Goal: Task Accomplishment & Management: Use online tool/utility

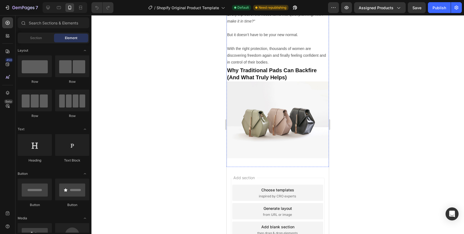
scroll to position [248, 0]
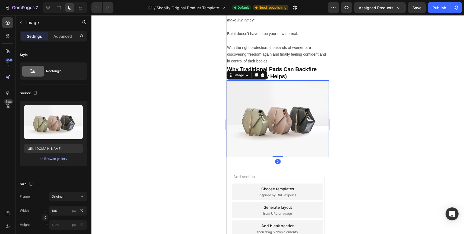
click at [304, 113] on img at bounding box center [277, 118] width 102 height 77
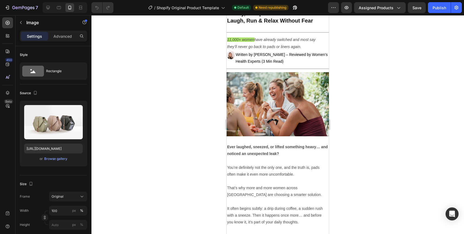
scroll to position [24, 0]
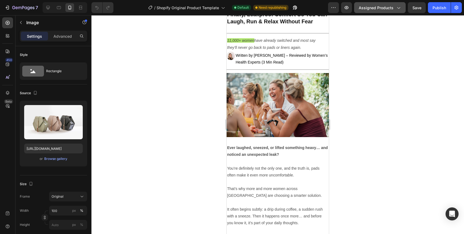
click at [365, 12] on button "Assigned Products" at bounding box center [380, 7] width 52 height 11
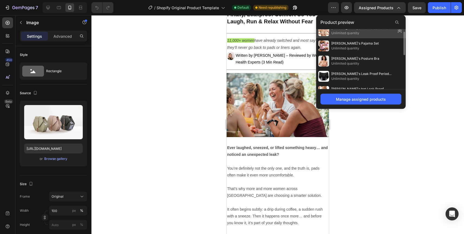
scroll to position [0, 0]
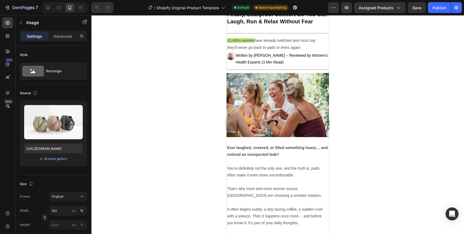
click at [450, 90] on div at bounding box center [277, 124] width 372 height 219
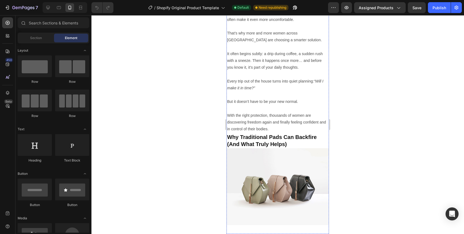
scroll to position [281, 0]
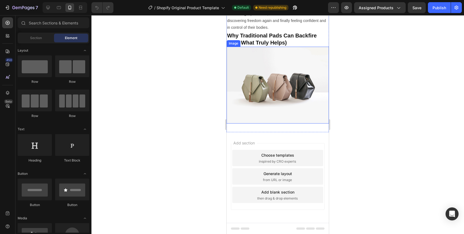
click at [284, 100] on img at bounding box center [277, 85] width 102 height 77
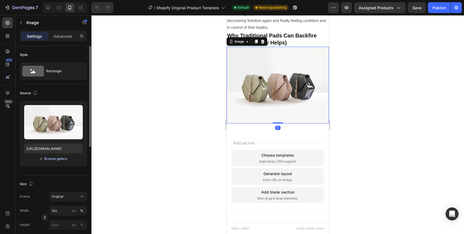
click at [56, 159] on div "Browse gallery" at bounding box center [55, 158] width 23 height 5
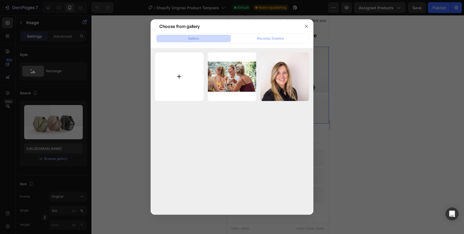
click at [191, 89] on input "file" at bounding box center [179, 76] width 49 height 49
type input "C:\fakepath\B8B97D4B-8E41-4290-8F5E-9DE2FE288DE6.png"
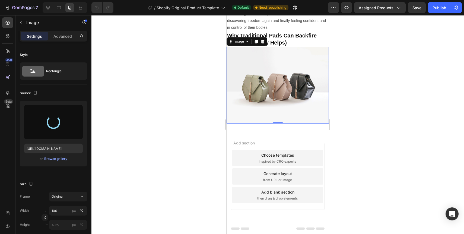
type input "https://cdn.shopify.com/s/files/1/0943/1688/8438/files/gempages_586285677881066…"
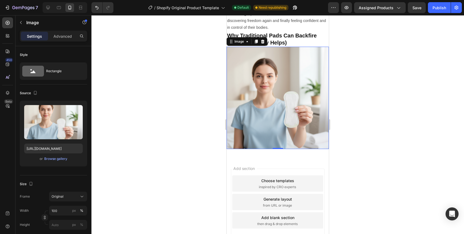
click at [373, 55] on div at bounding box center [277, 124] width 372 height 219
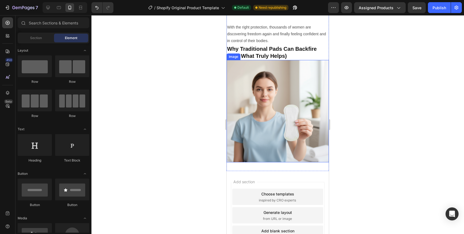
scroll to position [265, 0]
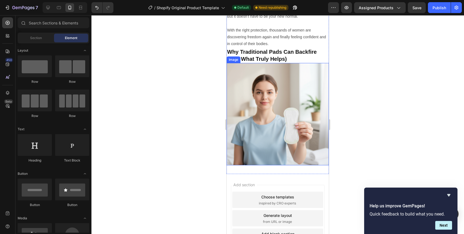
click at [255, 129] on img at bounding box center [277, 114] width 102 height 102
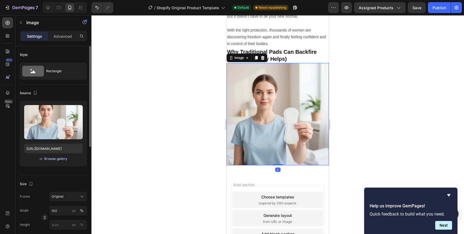
click at [55, 159] on div "Browse gallery" at bounding box center [55, 158] width 23 height 5
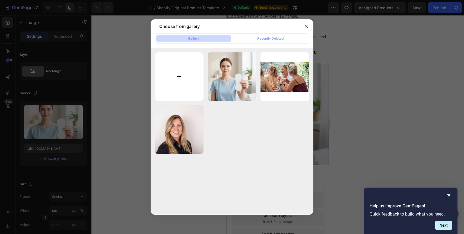
click at [165, 76] on input "file" at bounding box center [179, 76] width 49 height 49
type input "C:\fakepath\B337310B-CA65-4664-BB9F-294ADBA9E830.png"
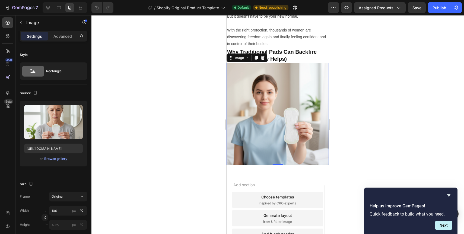
type input "https://cdn.shopify.com/s/files/1/0943/1688/8438/files/gempages_586285677881066…"
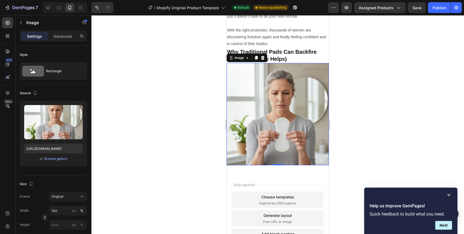
click at [448, 192] on icon "Hide survey" at bounding box center [448, 195] width 7 height 7
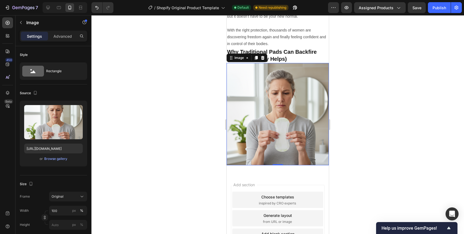
click at [421, 89] on div at bounding box center [277, 124] width 372 height 219
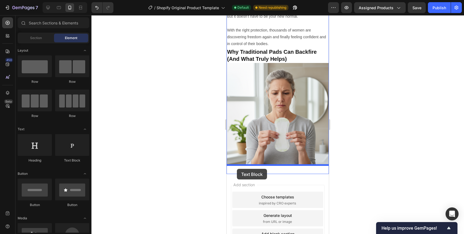
drag, startPoint x: 293, startPoint y: 158, endPoint x: 237, endPoint y: 169, distance: 57.4
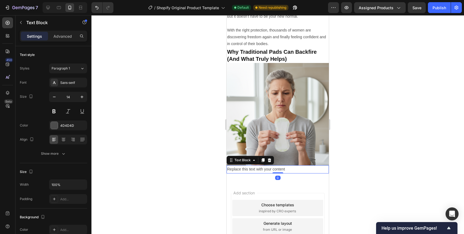
click at [237, 169] on div "Replace this text with your content" at bounding box center [277, 169] width 102 height 8
click at [237, 169] on p "Replace this text with your content" at bounding box center [277, 169] width 101 height 7
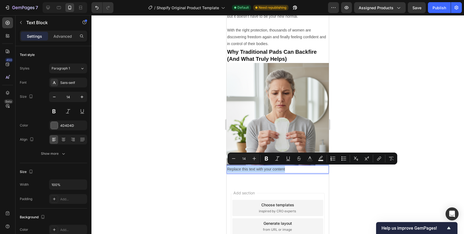
click at [237, 169] on p "Replace this text with your content" at bounding box center [277, 169] width 101 height 7
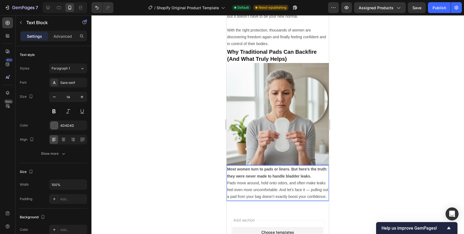
click at [215, 174] on div at bounding box center [277, 124] width 372 height 219
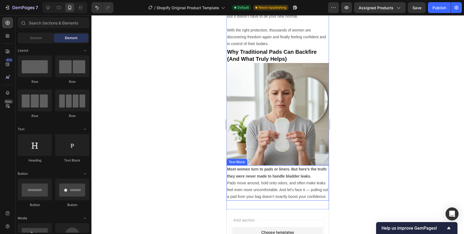
click at [318, 175] on p "Most women turn to pads or liners. But here’s the truth: they were never made t…" at bounding box center [277, 173] width 101 height 14
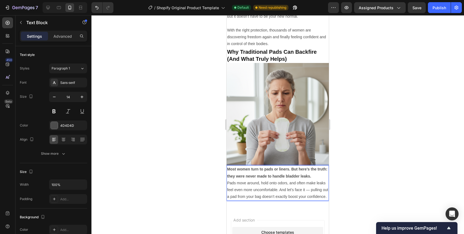
click at [315, 184] on p "Pads move around, hold onto odors, and often make leaks feel even more uncomfor…" at bounding box center [277, 189] width 101 height 21
click at [314, 176] on p "Most women turn to pads or liners. But here’s the truth: they were never made t…" at bounding box center [277, 173] width 101 height 14
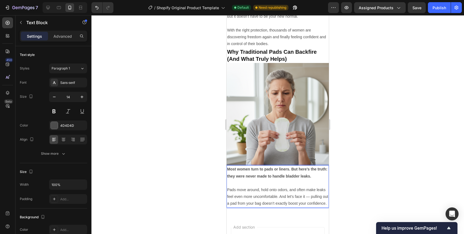
click at [309, 196] on p "Pads move around, hold onto odors, and often make leaks feel even more uncomfor…" at bounding box center [277, 196] width 101 height 21
click at [280, 196] on p "Pads move around, hold onto odors, and often make leaks feel even more uncomfor…" at bounding box center [277, 196] width 101 height 21
click at [283, 197] on p "Pads move around, hold onto odors, and often make leaks feel even more uncomfor…" at bounding box center [277, 196] width 101 height 21
click at [280, 197] on p "Pads move around, hold onto odors, and often make leaks feel even more uncomfor…" at bounding box center [277, 196] width 101 height 21
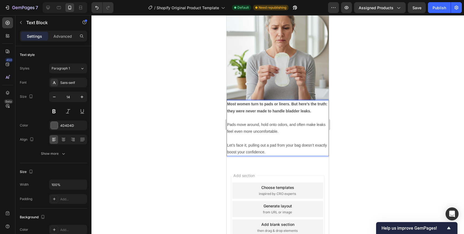
scroll to position [332, 0]
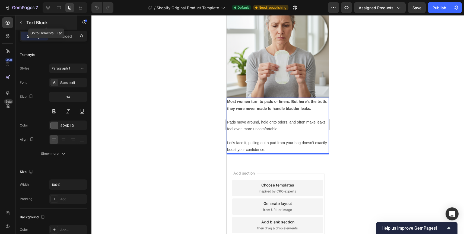
click at [20, 23] on icon "button" at bounding box center [21, 22] width 4 height 4
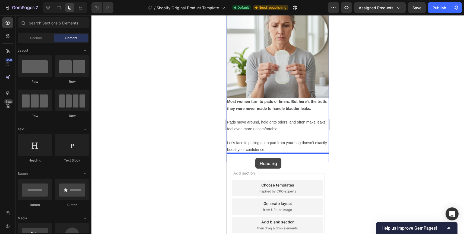
drag, startPoint x: 267, startPoint y: 167, endPoint x: 255, endPoint y: 158, distance: 14.7
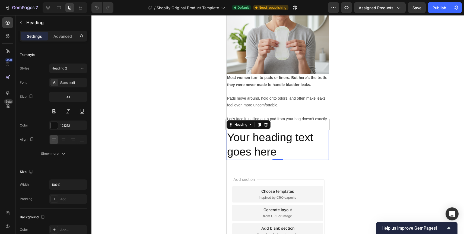
scroll to position [357, 0]
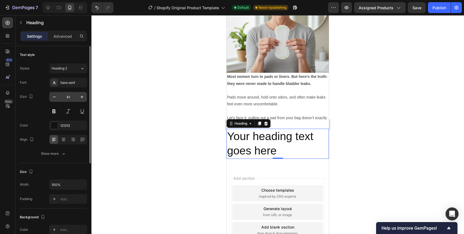
click at [67, 97] on input "41" at bounding box center [68, 97] width 18 height 10
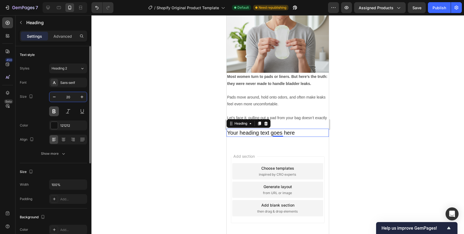
type input "20"
click at [53, 111] on button at bounding box center [54, 111] width 10 height 10
click at [254, 133] on h2 "Your heading text goes here" at bounding box center [277, 133] width 102 height 8
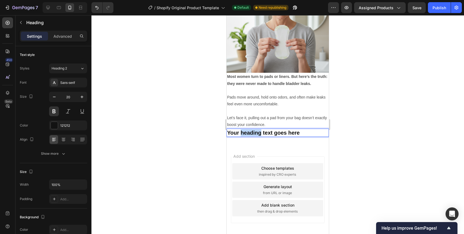
click at [254, 133] on p "Your heading text goes here" at bounding box center [277, 132] width 101 height 7
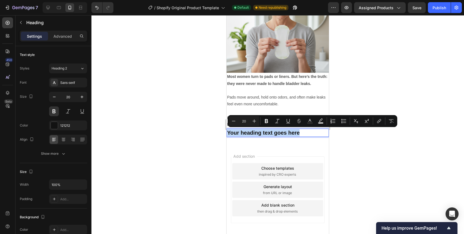
click at [254, 133] on p "Your heading text goes here" at bounding box center [277, 132] width 101 height 7
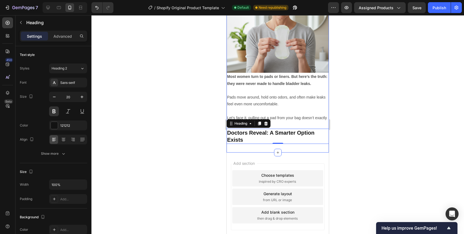
click at [347, 144] on div at bounding box center [277, 124] width 372 height 219
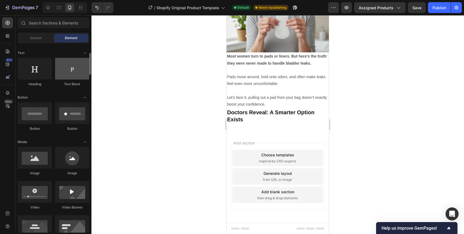
scroll to position [81, 0]
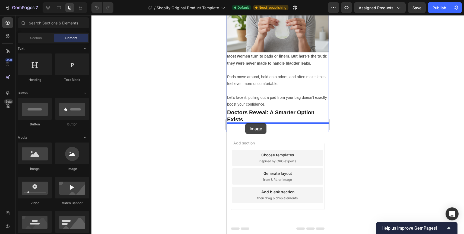
drag, startPoint x: 264, startPoint y: 169, endPoint x: 245, endPoint y: 123, distance: 49.6
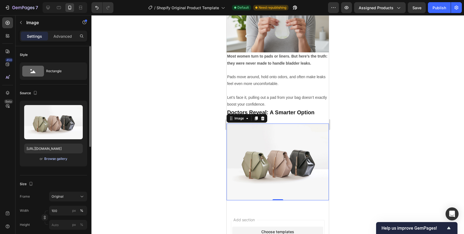
click at [62, 158] on div "Browse gallery" at bounding box center [55, 158] width 23 height 5
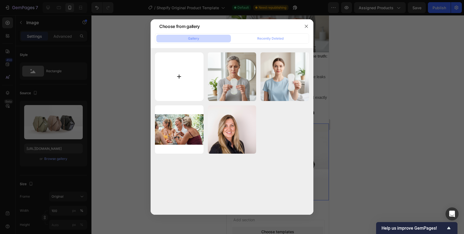
click at [166, 82] on input "file" at bounding box center [179, 76] width 49 height 49
type input "C:\fakepath\7A8704DD-7B47-4D8E-9F04-423B8353384F.png"
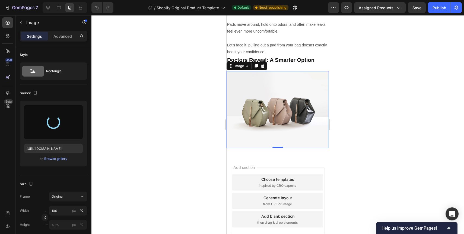
scroll to position [430, 0]
type input "https://cdn.shopify.com/s/files/1/0943/1688/8438/files/gempages_586285677881066…"
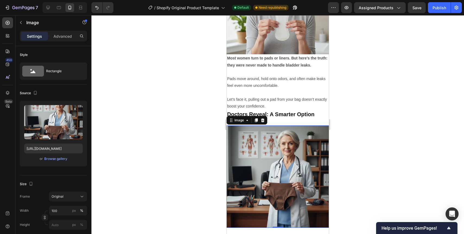
scroll to position [371, 0]
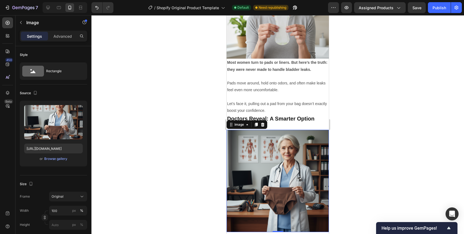
click at [391, 70] on div at bounding box center [277, 124] width 372 height 219
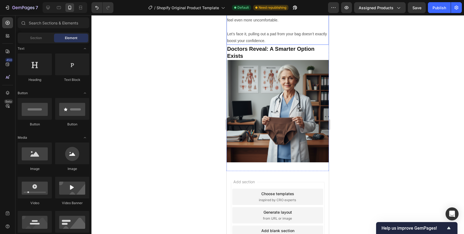
scroll to position [442, 0]
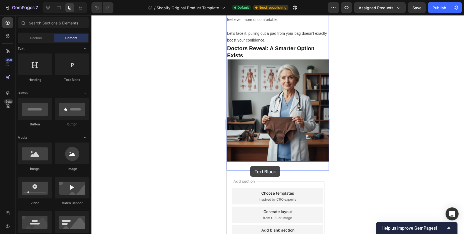
drag, startPoint x: 288, startPoint y: 85, endPoint x: 250, endPoint y: 166, distance: 89.7
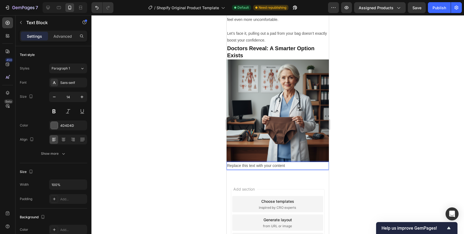
click at [250, 165] on div "Replace this text with your content" at bounding box center [277, 166] width 102 height 8
click at [250, 165] on p "Replace this text with your content" at bounding box center [277, 165] width 101 height 7
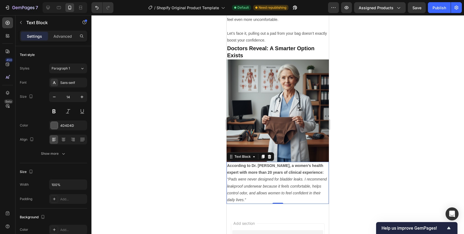
click at [202, 179] on div at bounding box center [277, 124] width 372 height 219
click at [299, 192] on icon "“Pads were never designed for bladder leaks. I recommend leakproof underwear be…" at bounding box center [277, 189] width 100 height 25
click at [324, 172] on p "According to Dr. [PERSON_NAME], a women’s health expert with more than 20 years…" at bounding box center [277, 169] width 101 height 14
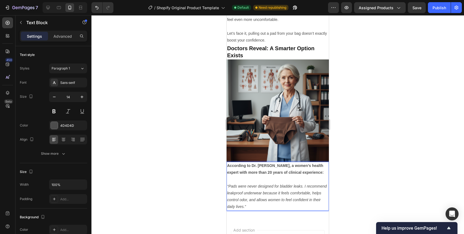
click at [367, 185] on div at bounding box center [277, 124] width 372 height 219
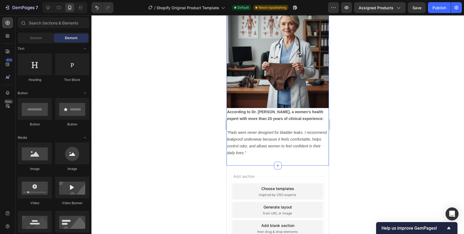
scroll to position [529, 0]
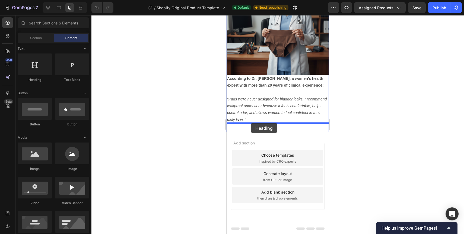
drag, startPoint x: 257, startPoint y: 86, endPoint x: 251, endPoint y: 123, distance: 37.1
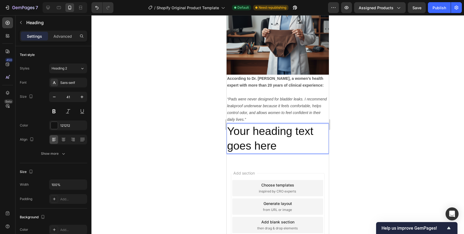
click at [247, 131] on h2 "Your heading text goes here" at bounding box center [277, 138] width 102 height 30
click at [247, 131] on p "Your heading text goes here" at bounding box center [277, 138] width 101 height 29
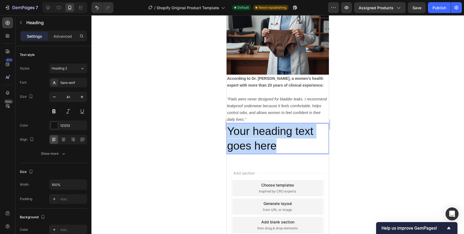
click at [247, 131] on p "Your heading text goes here" at bounding box center [277, 138] width 101 height 29
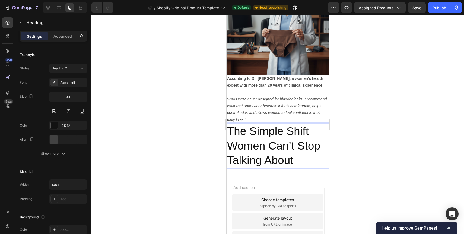
click at [248, 130] on p "The Simple Shift Women Can’t Stop Talking About" at bounding box center [277, 145] width 101 height 43
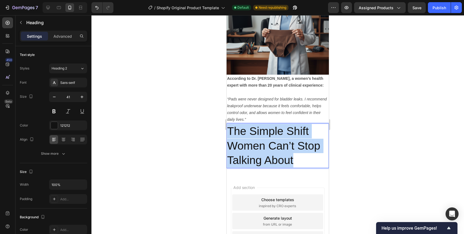
click at [248, 130] on p "The Simple Shift Women Can’t Stop Talking About" at bounding box center [277, 145] width 101 height 43
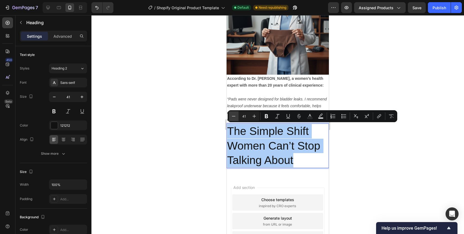
click at [232, 114] on icon "Editor contextual toolbar" at bounding box center [233, 115] width 5 height 5
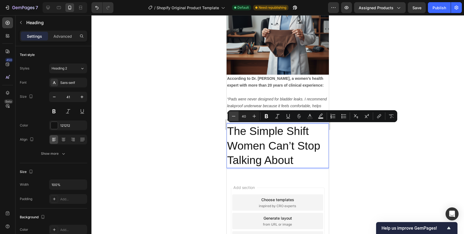
click at [232, 114] on icon "Editor contextual toolbar" at bounding box center [233, 115] width 5 height 5
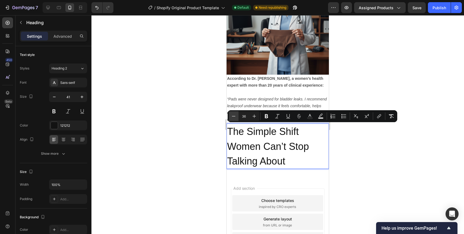
click at [232, 114] on icon "Editor contextual toolbar" at bounding box center [233, 115] width 5 height 5
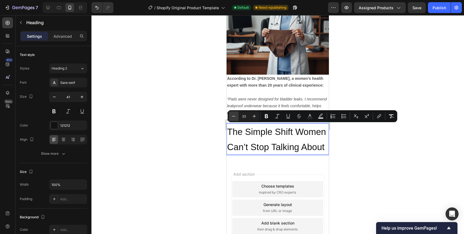
click at [232, 114] on icon "Editor contextual toolbar" at bounding box center [233, 115] width 5 height 5
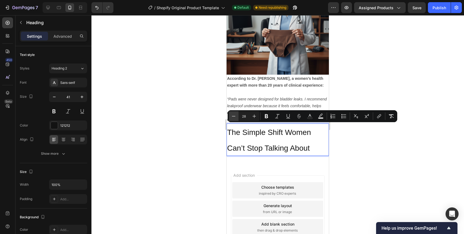
click at [232, 114] on icon "Editor contextual toolbar" at bounding box center [233, 115] width 5 height 5
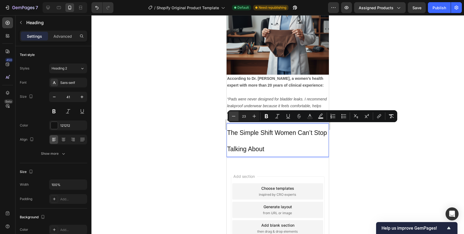
click at [232, 114] on icon "Editor contextual toolbar" at bounding box center [233, 115] width 5 height 5
type input "20"
click at [266, 141] on p "The Simple Shift Women Can’t Stop Talking About" at bounding box center [277, 140] width 101 height 33
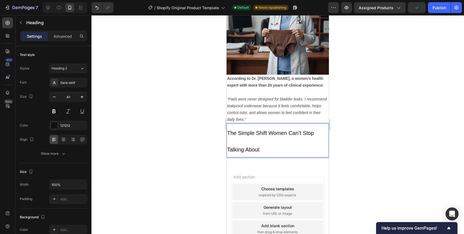
click at [266, 141] on p "The Simple Shift Women Can’t Stop Talking About" at bounding box center [277, 140] width 101 height 33
click at [256, 136] on p "The Simple Shift Women Can’t Stop Talking About" at bounding box center [277, 140] width 101 height 33
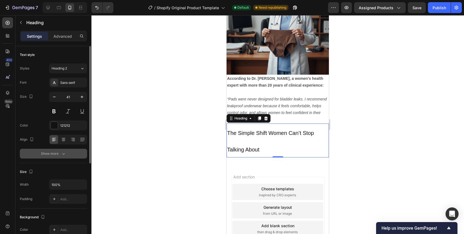
click at [64, 155] on icon "button" at bounding box center [63, 153] width 5 height 5
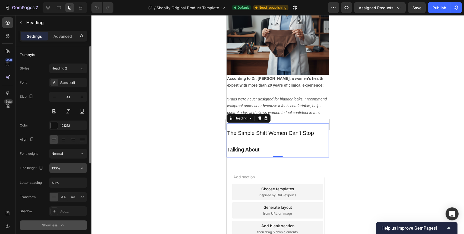
click at [55, 168] on input "130%" at bounding box center [67, 168] width 37 height 10
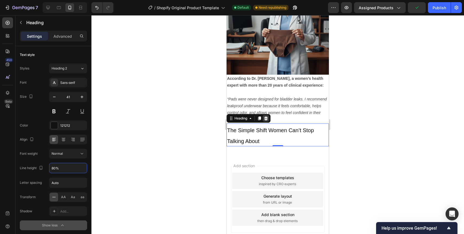
type input "80%"
click at [266, 118] on icon at bounding box center [266, 118] width 4 height 4
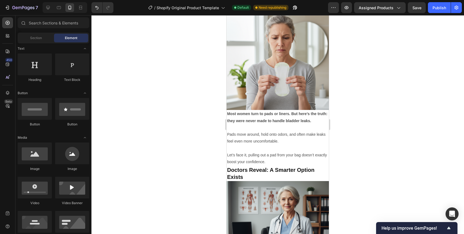
scroll to position [326, 0]
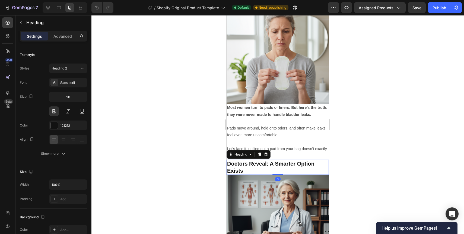
click at [256, 163] on p "Doctors Reveal: A Smarter Option Exists" at bounding box center [277, 167] width 101 height 14
click at [250, 154] on icon at bounding box center [250, 154] width 2 height 1
click at [247, 165] on p "Doctors Reveal: A Smarter Option Exists" at bounding box center [277, 167] width 101 height 14
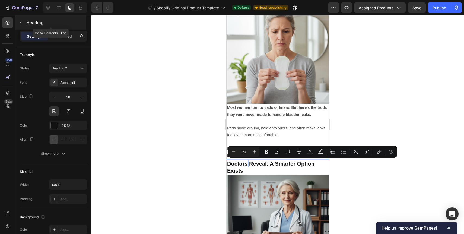
click at [19, 23] on icon "button" at bounding box center [21, 22] width 4 height 4
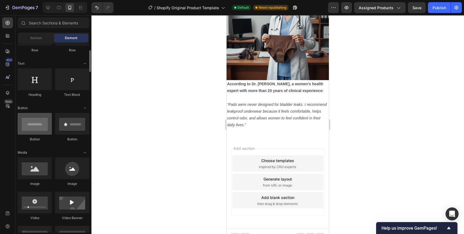
scroll to position [65, 0]
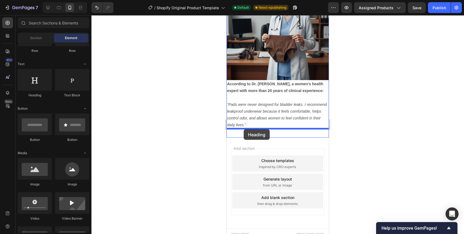
drag, startPoint x: 263, startPoint y: 98, endPoint x: 243, endPoint y: 129, distance: 37.0
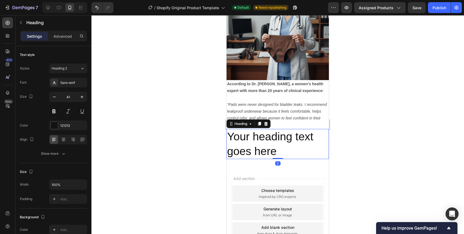
click at [243, 137] on h2 "Your heading text goes here" at bounding box center [277, 144] width 102 height 30
click at [243, 137] on p "Your heading text goes here" at bounding box center [277, 143] width 101 height 29
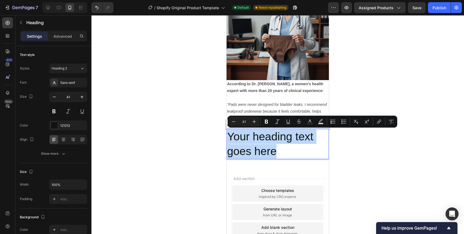
click at [243, 137] on p "Your heading text goes here" at bounding box center [277, 143] width 101 height 29
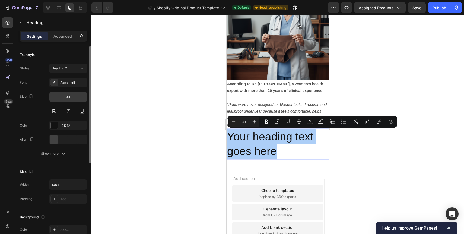
click at [71, 98] on input "41" at bounding box center [68, 97] width 18 height 10
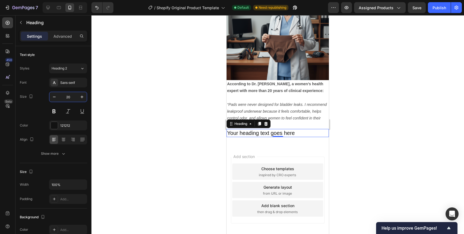
type input "20"
click at [251, 132] on p "Your heading text goes here" at bounding box center [277, 132] width 101 height 7
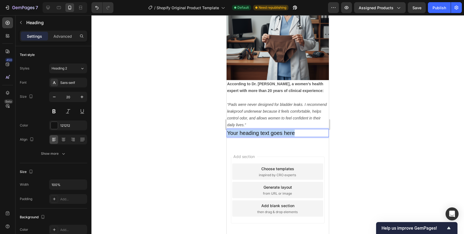
click at [251, 132] on p "Your heading text goes here" at bounding box center [277, 132] width 101 height 7
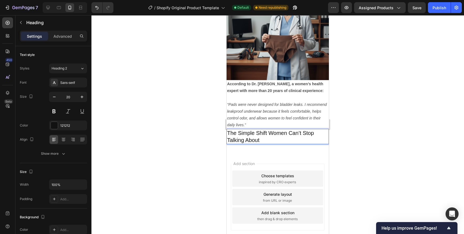
click at [251, 132] on p "The Simple Shift Women Can’t Stop Talking About" at bounding box center [277, 136] width 101 height 14
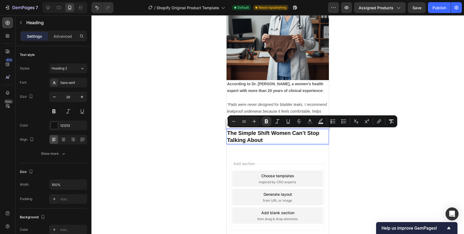
click at [213, 142] on div at bounding box center [277, 124] width 372 height 219
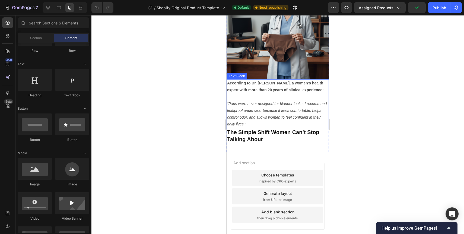
scroll to position [526, 0]
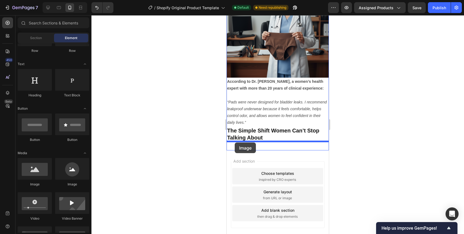
drag, startPoint x: 258, startPoint y: 184, endPoint x: 235, endPoint y: 142, distance: 47.8
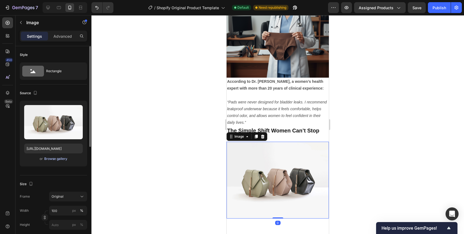
click at [64, 160] on div "Browse gallery" at bounding box center [55, 158] width 23 height 5
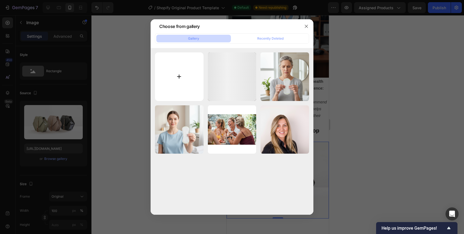
click at [178, 70] on input "file" at bounding box center [179, 76] width 49 height 49
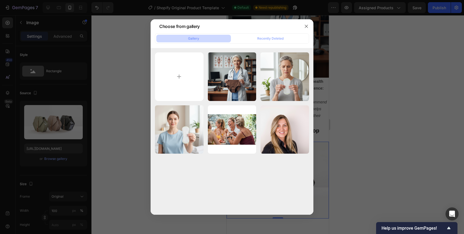
type input "C:\fakepath\D092ED94-1948-41BA-B633-2966ED116AF7.png"
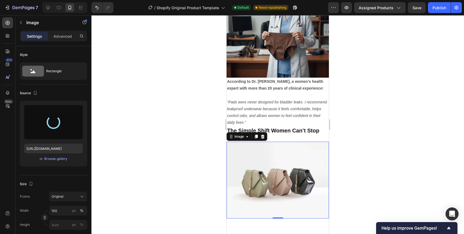
type input "https://cdn.shopify.com/s/files/1/0943/1688/8438/files/gempages_586285677881066…"
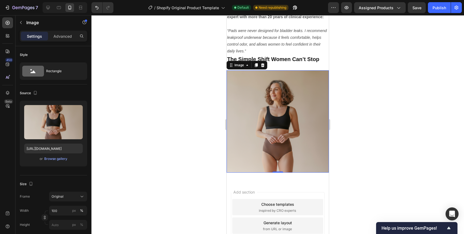
scroll to position [592, 0]
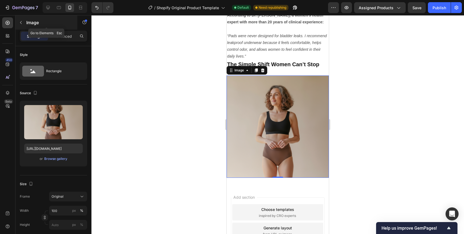
click at [22, 20] on button "button" at bounding box center [21, 22] width 9 height 9
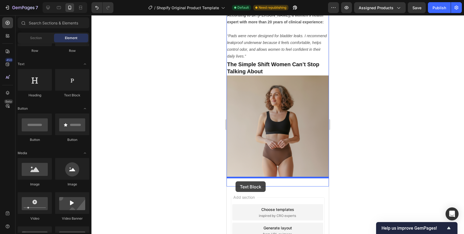
drag, startPoint x: 291, startPoint y: 102, endPoint x: 235, endPoint y: 181, distance: 96.7
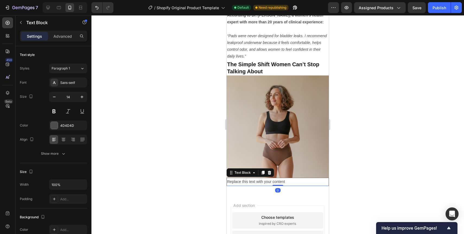
click at [235, 181] on div "Replace this text with your content" at bounding box center [277, 182] width 102 height 8
click at [235, 181] on p "Replace this text with your content" at bounding box center [277, 181] width 101 height 7
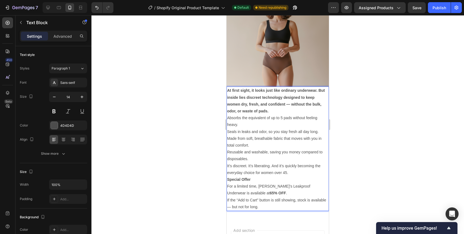
scroll to position [685, 0]
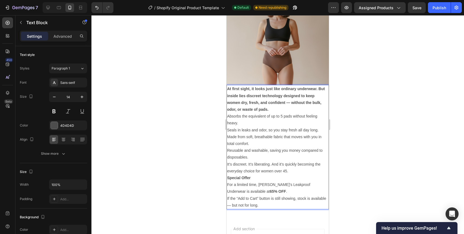
click at [289, 101] on strong "At first sight, it looks just like ordinary underwear. But inside lies discreet…" at bounding box center [276, 98] width 98 height 25
click at [319, 89] on strong "At first sight, it looks just like ordinary underwear. But inside lies discreet…" at bounding box center [277, 98] width 101 height 25
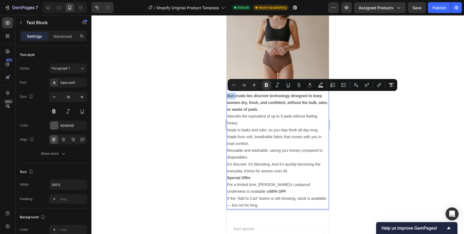
drag, startPoint x: 235, startPoint y: 95, endPoint x: 227, endPoint y: 95, distance: 7.9
click at [227, 95] on strong "But inside lies discreet technology designed to keep women dry, fresh, and conf…" at bounding box center [277, 103] width 101 height 18
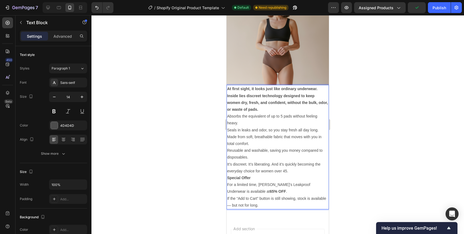
click at [264, 108] on p "Inside lies discreet technology designed to keep women dry, fresh, and confiden…" at bounding box center [277, 102] width 101 height 21
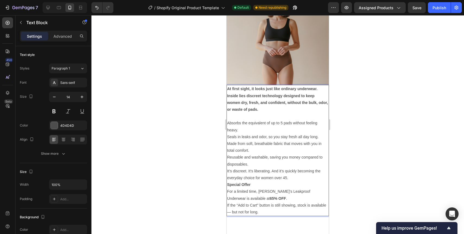
click at [227, 122] on p "Absorbs the equivalent of up to 5 pads without feeling heavy." at bounding box center [277, 127] width 101 height 14
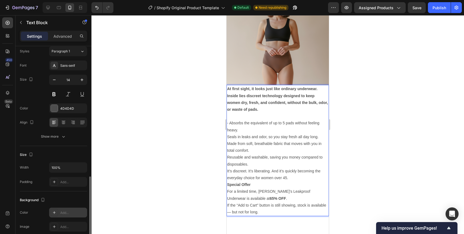
scroll to position [0, 0]
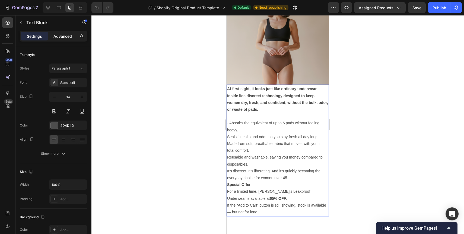
click at [60, 39] on div "Advanced" at bounding box center [62, 36] width 27 height 9
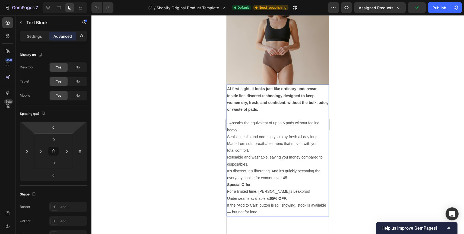
click at [227, 136] on p "Seals in leaks and odor, so you stay fresh all day long." at bounding box center [277, 136] width 101 height 7
drag, startPoint x: 229, startPoint y: 123, endPoint x: 293, endPoint y: 125, distance: 63.7
click at [293, 125] on p "- Absorbs the equivalent of up to 5 pads without feeling heavy." at bounding box center [277, 127] width 101 height 14
click at [285, 134] on p "-Seals in leaks and odor, so you stay fresh all day long." at bounding box center [277, 136] width 101 height 7
drag, startPoint x: 229, startPoint y: 137, endPoint x: 267, endPoint y: 137, distance: 38.5
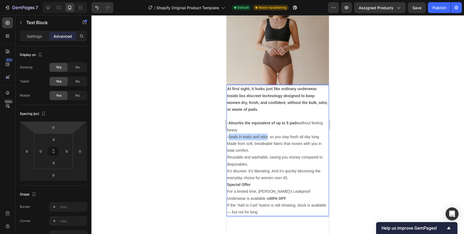
click at [267, 137] on p "-Seals in leaks and odor, so you stay fresh all day long." at bounding box center [277, 136] width 101 height 7
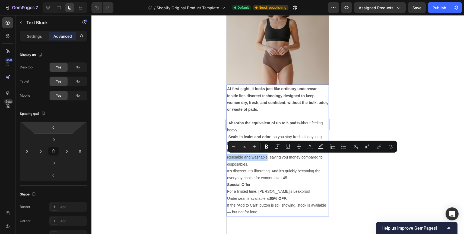
drag, startPoint x: 227, startPoint y: 157, endPoint x: 267, endPoint y: 156, distance: 39.3
click at [267, 156] on p "Reusable and washable, saving you money compared to disposables." at bounding box center [277, 161] width 101 height 14
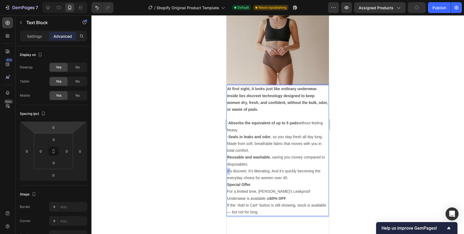
drag, startPoint x: 227, startPoint y: 171, endPoint x: 230, endPoint y: 171, distance: 3.3
click at [230, 171] on p "It’s discreet. It’s liberating. And it’s quickly becoming the everyday choice f…" at bounding box center [277, 175] width 101 height 14
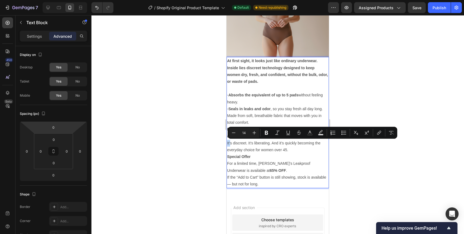
scroll to position [718, 0]
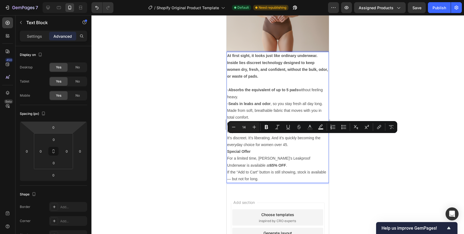
click at [242, 114] on p "Made from soft, breathable fabric that moves with you in total comfort." at bounding box center [277, 114] width 101 height 14
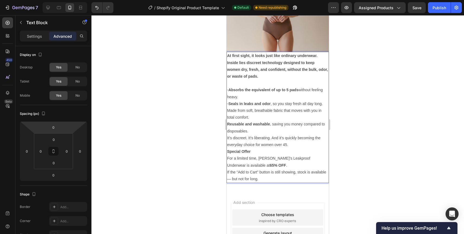
click at [228, 110] on p "Made from soft, breathable fabric that moves with you in total comfort." at bounding box center [277, 114] width 101 height 14
click at [229, 103] on strong "Seals in leaks and odor" at bounding box center [249, 103] width 42 height 4
click at [227, 111] on p "Made from soft, breathable fabric that moves with you in total comfort." at bounding box center [277, 114] width 101 height 14
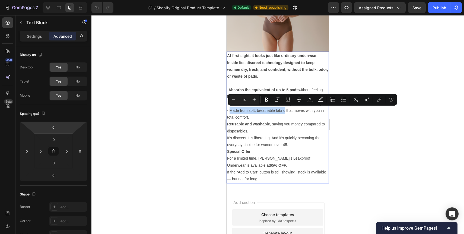
drag, startPoint x: 229, startPoint y: 111, endPoint x: 285, endPoint y: 113, distance: 55.6
click at [285, 113] on p "- Made from soft, breathable fabric that moves with you in total comfort." at bounding box center [277, 114] width 101 height 14
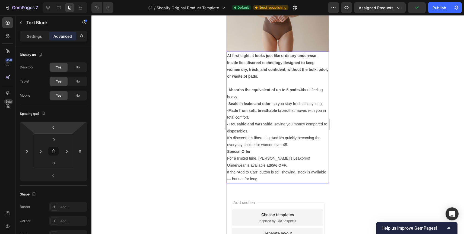
click at [228, 137] on p "It’s discreet. It’s liberating. And it’s quickly becoming the everyday choice f…" at bounding box center [277, 141] width 101 height 14
click at [226, 138] on div "At first sight, it looks just like ordinary underwear. Inside lies discreet tec…" at bounding box center [277, 117] width 102 height 131
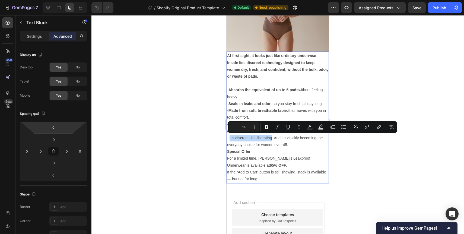
drag, startPoint x: 229, startPoint y: 138, endPoint x: 272, endPoint y: 139, distance: 42.6
click at [272, 139] on p "- It’s discreet. It’s liberating. And it’s quickly becoming the everyday choice…" at bounding box center [277, 141] width 101 height 14
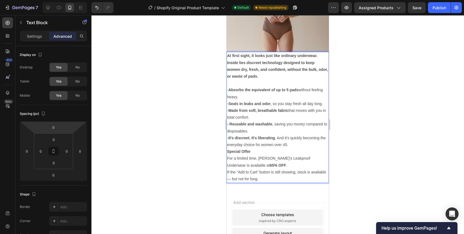
click at [281, 142] on p "- It’s discreet. It’s liberating . And it’s quickly becoming the everyday choic…" at bounding box center [277, 141] width 101 height 14
click at [296, 144] on p "- It’s discreet. It’s liberating . And it’s quickly becoming the everyday choic…" at bounding box center [277, 141] width 101 height 14
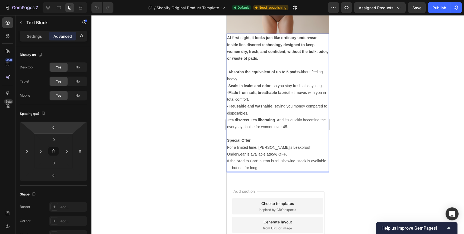
scroll to position [737, 0]
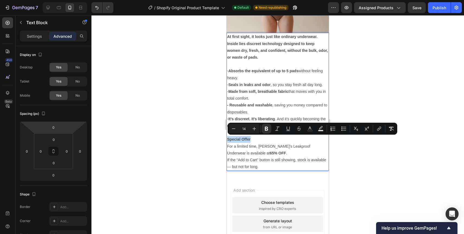
drag, startPoint x: 252, startPoint y: 140, endPoint x: 225, endPoint y: 139, distance: 26.8
click at [319, 129] on icon "Editor contextual toolbar" at bounding box center [320, 128] width 5 height 5
type input "000000"
type input "77"
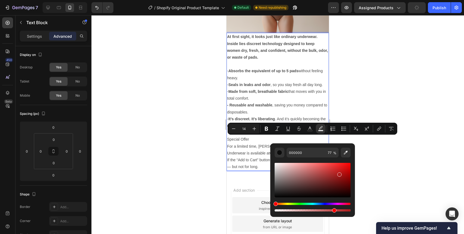
drag, startPoint x: 301, startPoint y: 186, endPoint x: 345, endPoint y: 171, distance: 46.6
click at [345, 171] on div "Editor contextual toolbar" at bounding box center [312, 180] width 76 height 34
click at [345, 171] on div "Editor contextual toolbar" at bounding box center [346, 172] width 4 height 4
click at [301, 204] on div "Hue" at bounding box center [312, 204] width 76 height 2
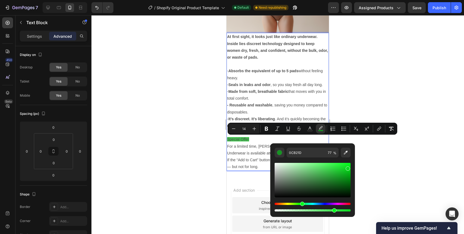
drag, startPoint x: 345, startPoint y: 173, endPoint x: 348, endPoint y: 165, distance: 8.1
click at [348, 166] on div "Editor contextual toolbar" at bounding box center [347, 168] width 4 height 4
click at [348, 173] on div "Editor contextual toolbar" at bounding box center [312, 180] width 76 height 34
type input "05B216"
click at [363, 171] on div at bounding box center [277, 124] width 372 height 219
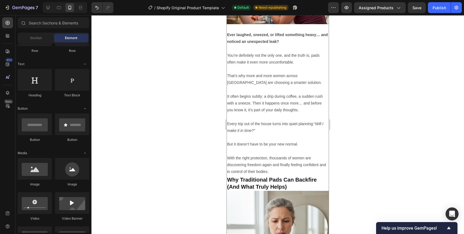
scroll to position [0, 0]
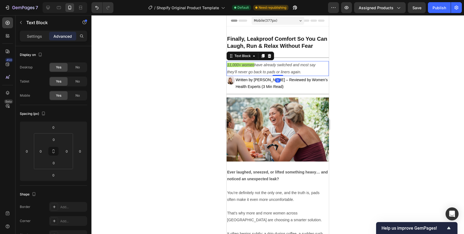
click at [251, 65] on icon "11,000+ women" at bounding box center [240, 65] width 27 height 4
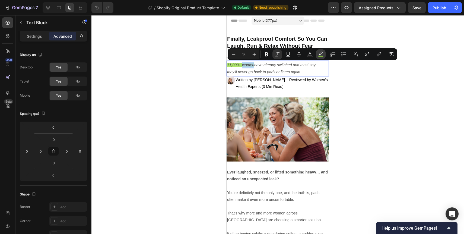
click at [322, 53] on icon "Editor contextual toolbar" at bounding box center [320, 54] width 5 height 5
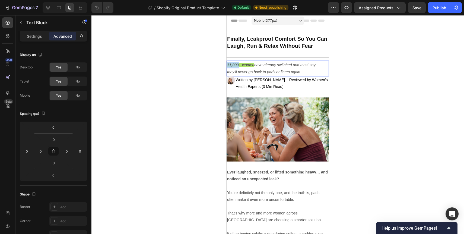
click at [247, 62] on p "11,000+ women have already switched and most say they’ll never go back to pads …" at bounding box center [272, 69] width 91 height 14
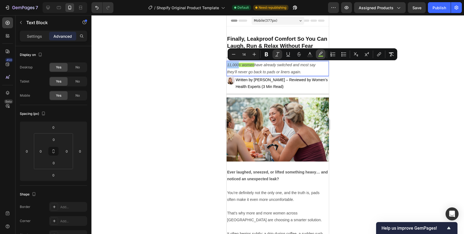
click at [320, 55] on icon "Editor contextual toolbar" at bounding box center [320, 54] width 5 height 5
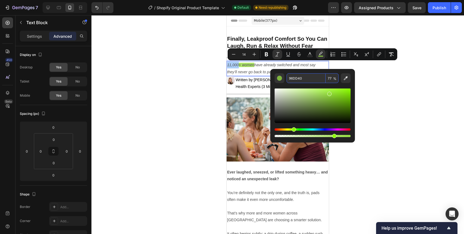
click at [297, 80] on input "96DD40" at bounding box center [305, 78] width 39 height 10
click at [384, 95] on div at bounding box center [277, 124] width 372 height 219
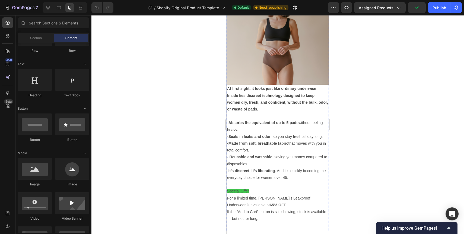
scroll to position [784, 0]
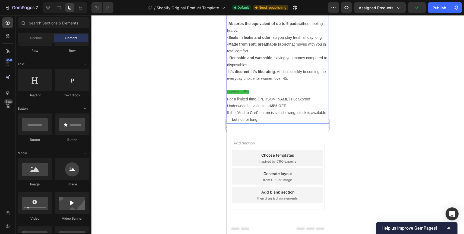
click at [240, 92] on span "Special Offer" at bounding box center [238, 92] width 22 height 4
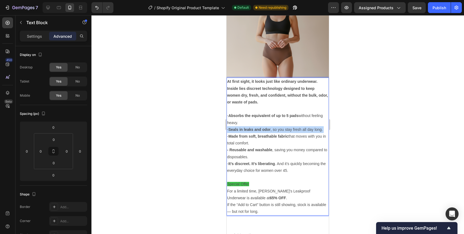
click at [240, 92] on div "At first sight, it looks just like ordinary underwear. Inside lies discreet tec…" at bounding box center [277, 147] width 102 height 138
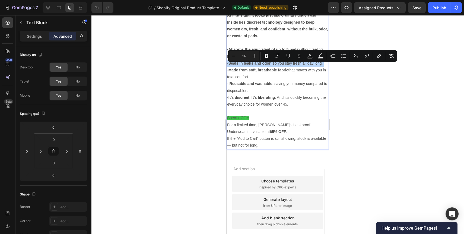
scroll to position [771, 0]
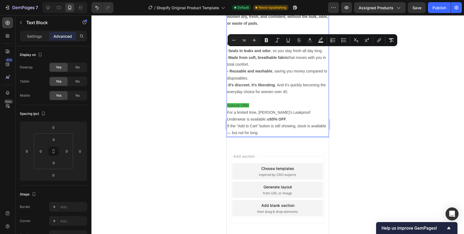
click at [237, 105] on span "Special Offer" at bounding box center [238, 105] width 22 height 4
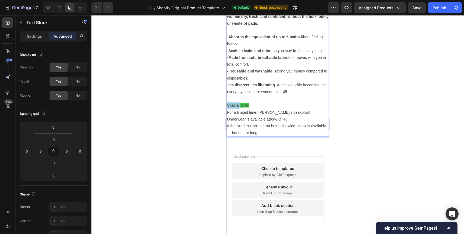
click at [237, 105] on span "Special Offer" at bounding box center [238, 105] width 22 height 4
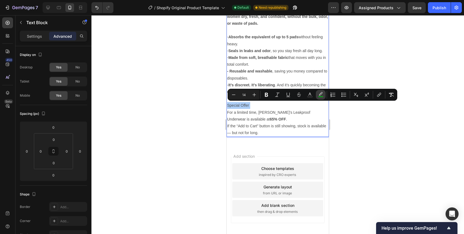
click at [321, 95] on icon "Editor contextual toolbar" at bounding box center [320, 94] width 5 height 5
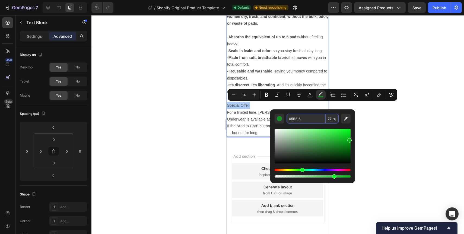
click at [294, 120] on input "05B216" at bounding box center [305, 119] width 39 height 10
paste input "96DD40"
type input "96DD40"
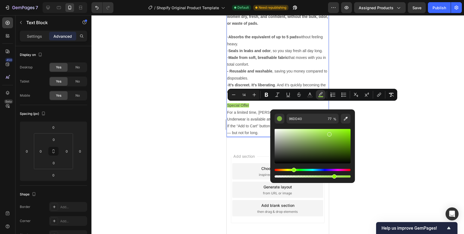
click at [370, 126] on div at bounding box center [277, 124] width 372 height 219
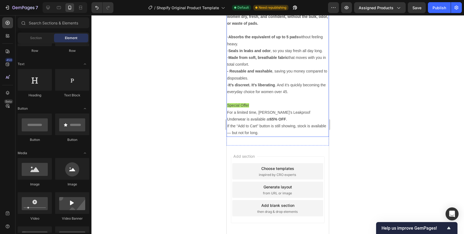
click at [280, 118] on p "For a limited time, Clara’s Leakproof Underwear is available at 65% OFF ." at bounding box center [277, 116] width 101 height 14
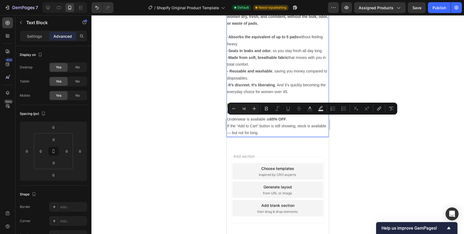
click at [276, 120] on p "For a limited time, Clara’s Leakproof Underwear is available at 65% OFF ." at bounding box center [277, 116] width 101 height 14
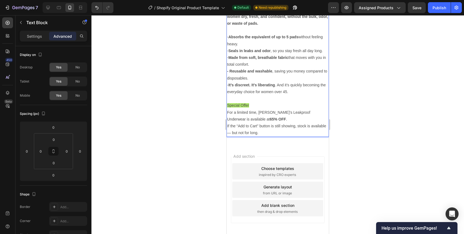
click at [276, 120] on p "For a limited time, Clara’s Leakproof Underwear is available at 65% OFF ." at bounding box center [277, 116] width 101 height 14
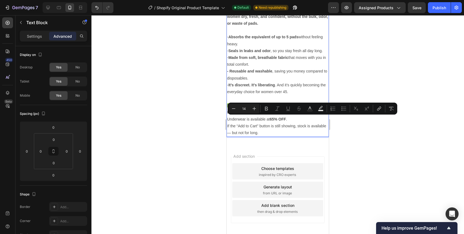
click at [274, 119] on p "For a limited time, Clara’s Leakproof Underwear is available at 65% OFF ." at bounding box center [277, 116] width 101 height 14
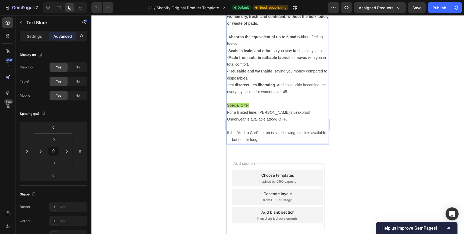
click at [270, 119] on strong "65% OFF" at bounding box center [278, 119] width 16 height 4
drag, startPoint x: 236, startPoint y: 119, endPoint x: 252, endPoint y: 119, distance: 15.7
click at [252, 119] on p "For a limited time, Clara’s Leakproof Underwear is available at 70 % OFF ." at bounding box center [277, 116] width 101 height 14
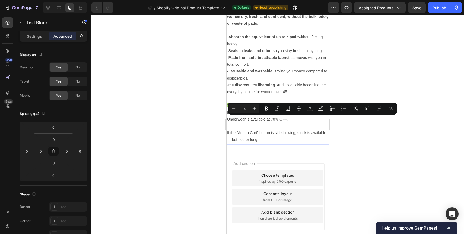
click at [252, 119] on p "For a limited time, [PERSON_NAME]’s Leakproof Underwear is available at 70% OFF." at bounding box center [277, 116] width 101 height 14
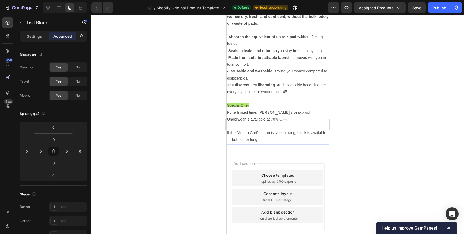
click at [231, 140] on p "If the “Add to Cart” button is still showing, stock is available — but not for …" at bounding box center [277, 136] width 101 height 14
click at [346, 127] on div at bounding box center [277, 124] width 372 height 219
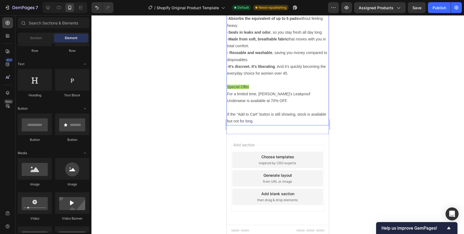
scroll to position [791, 0]
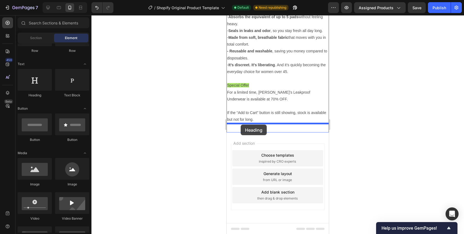
drag, startPoint x: 264, startPoint y: 100, endPoint x: 240, endPoint y: 124, distance: 33.9
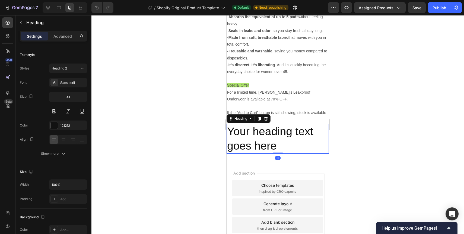
click at [238, 134] on h2 "Your heading text goes here" at bounding box center [277, 139] width 102 height 30
click at [238, 134] on p "Your heading text goes here" at bounding box center [277, 138] width 101 height 29
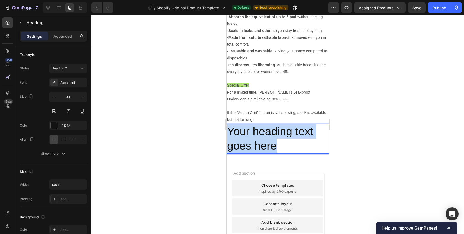
click at [238, 134] on p "Your heading text goes here" at bounding box center [277, 138] width 101 height 29
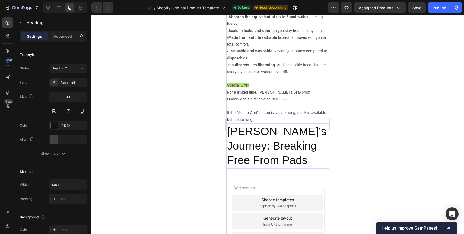
click at [238, 133] on p "Linda’s Journey: Breaking Free From Pads" at bounding box center [277, 145] width 101 height 43
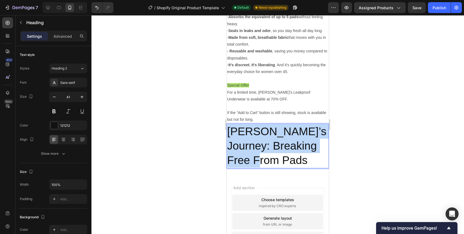
click at [238, 133] on p "Linda’s Journey: Breaking Free From Pads" at bounding box center [277, 145] width 101 height 43
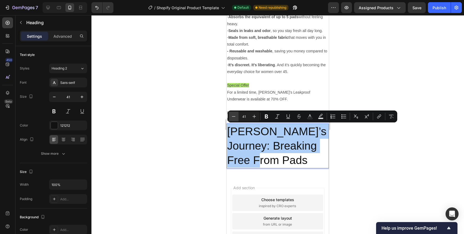
click at [234, 115] on icon "Editor contextual toolbar" at bounding box center [233, 116] width 5 height 5
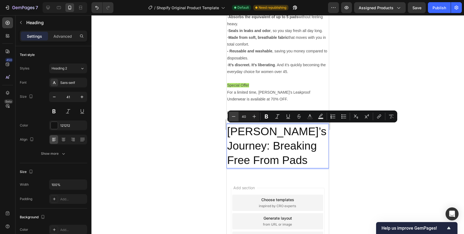
click at [234, 115] on icon "Editor contextual toolbar" at bounding box center [233, 116] width 5 height 5
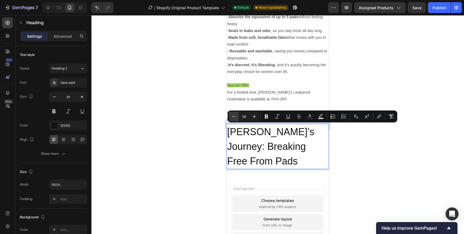
click at [234, 115] on icon "Editor contextual toolbar" at bounding box center [233, 116] width 5 height 5
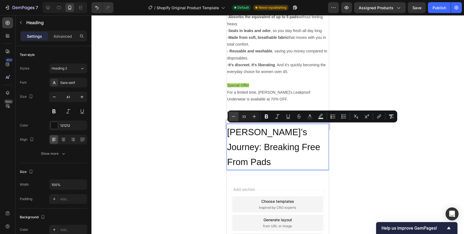
click at [234, 115] on icon "Editor contextual toolbar" at bounding box center [233, 116] width 5 height 5
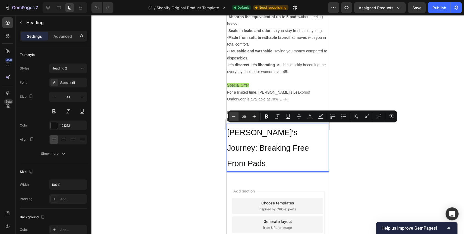
click at [234, 115] on icon "Editor contextual toolbar" at bounding box center [233, 116] width 5 height 5
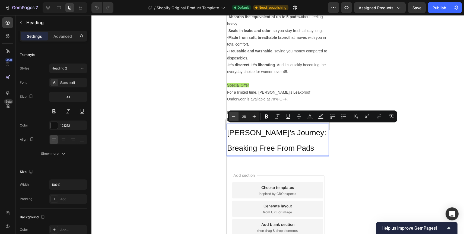
click at [234, 115] on icon "Editor contextual toolbar" at bounding box center [233, 116] width 5 height 5
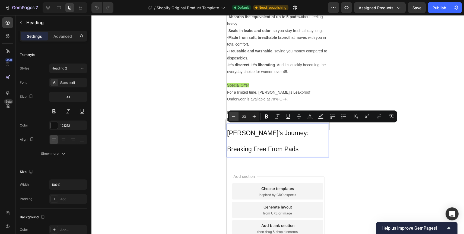
click at [234, 115] on icon "Editor contextual toolbar" at bounding box center [233, 116] width 5 height 5
type input "20"
click at [246, 146] on p "Linda’s Journey: Breaking Free From Pads" at bounding box center [277, 140] width 101 height 33
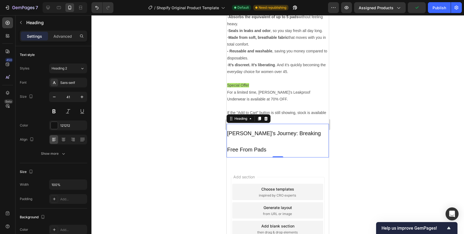
click at [218, 153] on div at bounding box center [277, 124] width 372 height 219
click at [246, 144] on p "⁠⁠⁠⁠⁠⁠⁠ Linda’s Journey: Breaking Free From Pads" at bounding box center [277, 140] width 101 height 33
click at [268, 117] on div at bounding box center [265, 118] width 7 height 7
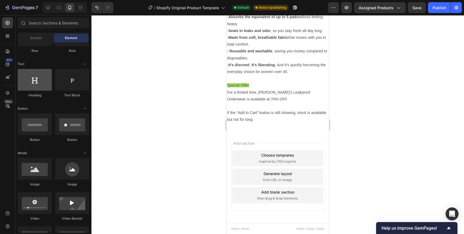
click at [46, 83] on div at bounding box center [35, 80] width 34 height 22
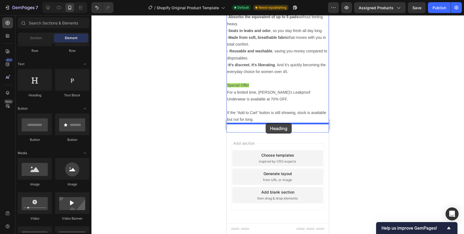
drag, startPoint x: 271, startPoint y: 98, endPoint x: 265, endPoint y: 123, distance: 25.5
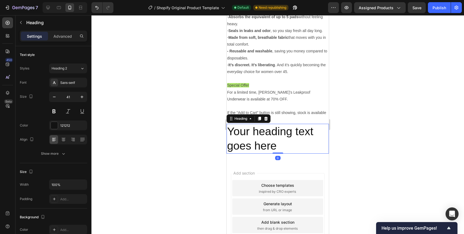
click at [250, 137] on h2 "Your heading text goes here" at bounding box center [277, 139] width 102 height 30
click at [250, 137] on p "Your heading text goes here" at bounding box center [277, 138] width 101 height 29
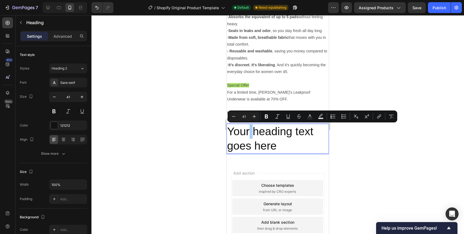
click at [219, 142] on div at bounding box center [277, 124] width 372 height 219
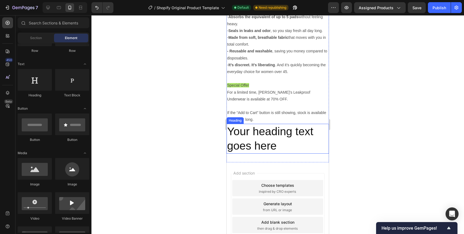
click at [244, 137] on p "Your heading text goes here" at bounding box center [277, 138] width 101 height 29
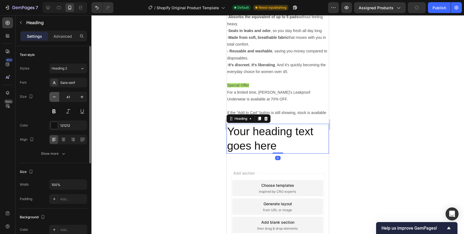
click at [53, 99] on icon "button" at bounding box center [54, 96] width 5 height 5
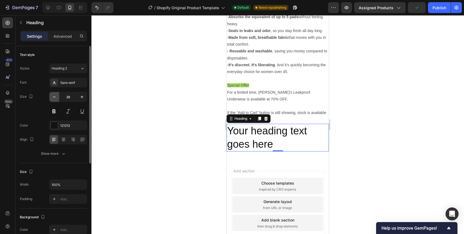
click at [53, 99] on icon "button" at bounding box center [54, 96] width 5 height 5
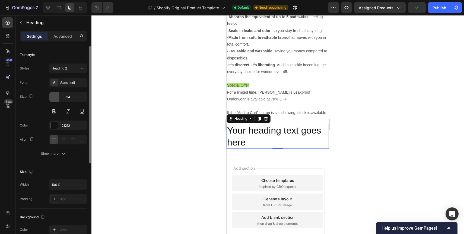
click at [53, 99] on icon "button" at bounding box center [54, 96] width 5 height 5
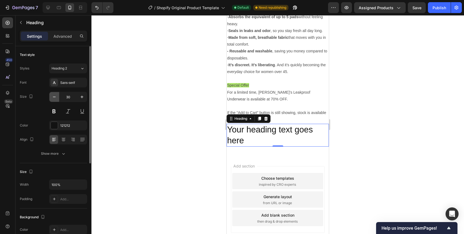
click at [53, 99] on icon "button" at bounding box center [54, 96] width 5 height 5
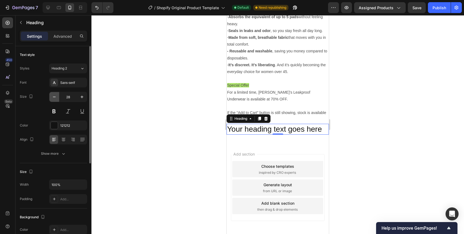
click at [53, 99] on icon "button" at bounding box center [54, 96] width 5 height 5
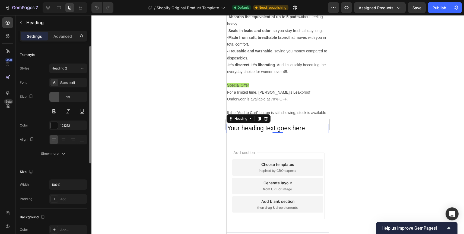
click at [53, 99] on icon "button" at bounding box center [54, 96] width 5 height 5
type input "20"
click at [55, 108] on button at bounding box center [54, 111] width 10 height 10
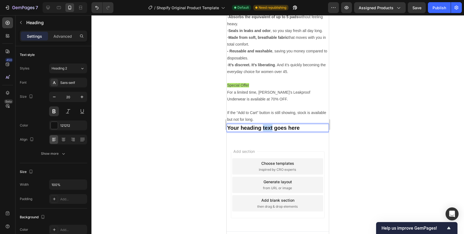
click at [267, 127] on p "Your heading text goes here" at bounding box center [277, 127] width 101 height 7
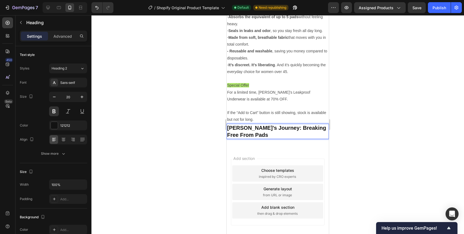
click at [217, 136] on div at bounding box center [277, 124] width 372 height 219
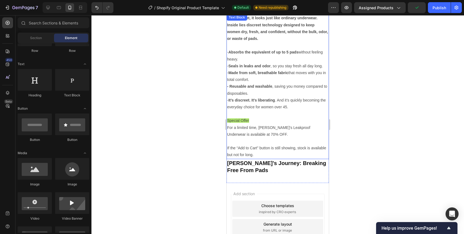
scroll to position [757, 0]
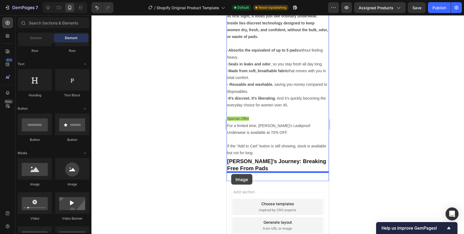
drag, startPoint x: 265, startPoint y: 191, endPoint x: 231, endPoint y: 174, distance: 38.1
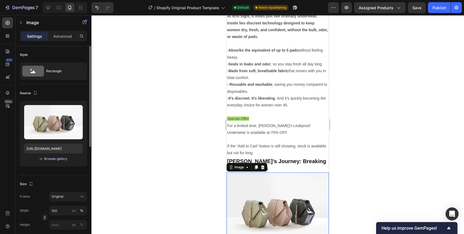
click at [54, 158] on div "Browse gallery" at bounding box center [55, 158] width 23 height 5
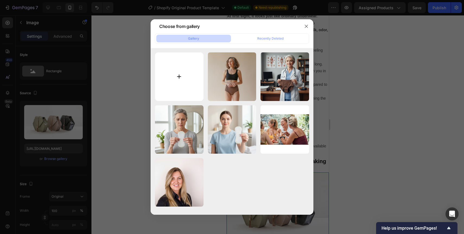
click at [193, 90] on input "file" at bounding box center [179, 76] width 49 height 49
type input "C:\fakepath\9-min.png"
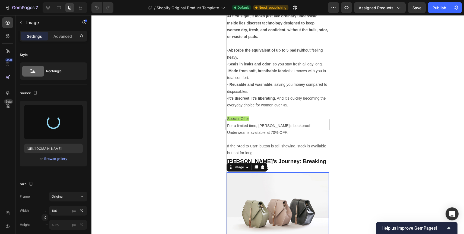
type input "https://cdn.shopify.com/s/files/1/0943/1688/8438/files/gempages_586285677881066…"
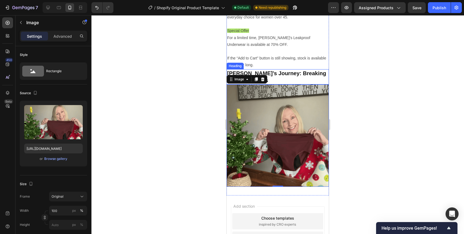
scroll to position [848, 0]
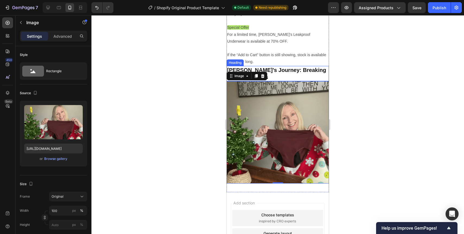
click at [271, 68] on p "Linda’s Journey: Breaking Free From Pads" at bounding box center [277, 73] width 101 height 14
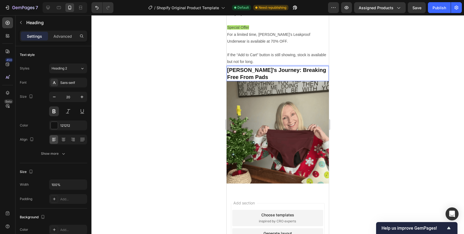
click at [236, 69] on p "Linda’s Journey: Breaking Free From Pads" at bounding box center [277, 73] width 101 height 14
click at [21, 24] on icon "button" at bounding box center [21, 22] width 4 height 4
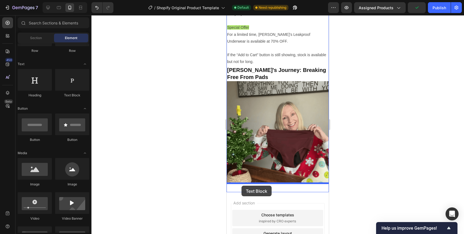
drag, startPoint x: 292, startPoint y: 101, endPoint x: 241, endPoint y: 185, distance: 98.6
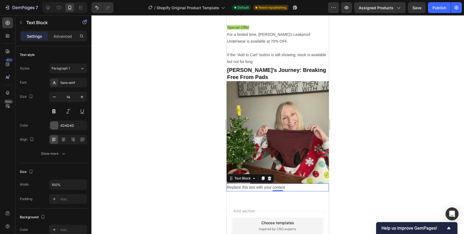
click at [259, 187] on div "Replace this text with your content" at bounding box center [277, 187] width 102 height 8
click at [259, 187] on p "Replace this text with your content" at bounding box center [277, 187] width 101 height 7
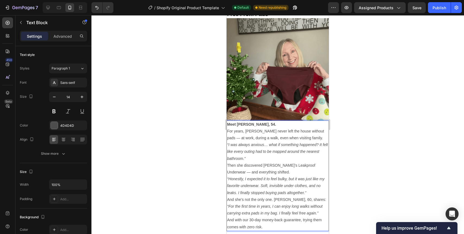
scroll to position [912, 0]
click at [256, 125] on p "Meet Karen, 54." at bounding box center [277, 124] width 101 height 7
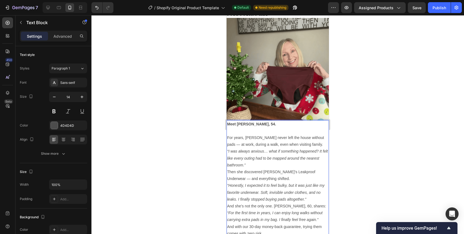
click at [243, 124] on strong "Meet Karen, 54." at bounding box center [251, 124] width 49 height 4
click at [248, 137] on p "For years, Karen never left the house without pads — at work, during a walk, ev…" at bounding box center [277, 141] width 101 height 14
click at [312, 138] on p "For years, Vera never left the house without pads — at work, during a walk, eve…" at bounding box center [277, 141] width 101 height 14
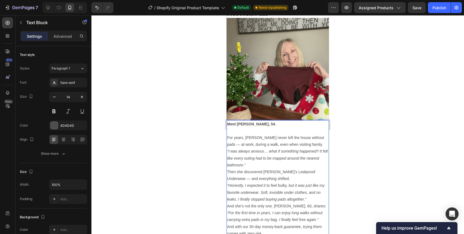
click at [314, 138] on p "For years, Vera never left the house without pads — at work, during a walk, eve…" at bounding box center [277, 141] width 101 height 14
click at [314, 138] on p "For years, Vera never left the house without pads. at work, during a walk, even…" at bounding box center [277, 141] width 101 height 14
click at [296, 144] on p "For years, [PERSON_NAME] never left the house without pads. At work, during a w…" at bounding box center [277, 141] width 101 height 14
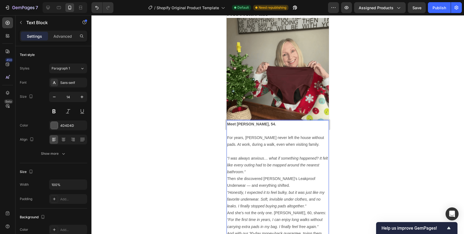
click at [290, 171] on p "“I was always anxious… what if something happened? It felt like every outing ha…" at bounding box center [277, 165] width 101 height 21
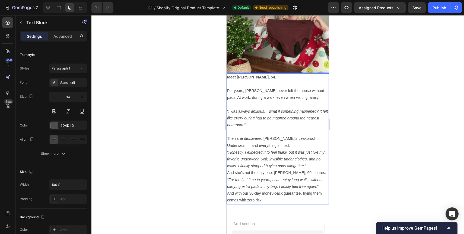
scroll to position [964, 0]
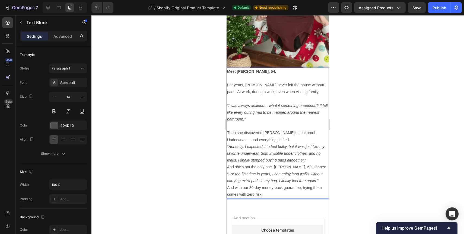
click at [317, 133] on p "Then she discovered Clara’s Leakproof Underwear — and everything shifted." at bounding box center [277, 136] width 101 height 14
click at [287, 139] on p "Then she discovered [PERSON_NAME]’s Leakproof Underwear and everything shifted." at bounding box center [277, 136] width 101 height 14
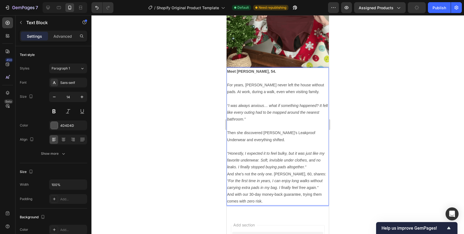
click at [309, 168] on p "“Honestly, I expected it to feel bulky, but it was just like my favorite underw…" at bounding box center [277, 160] width 101 height 21
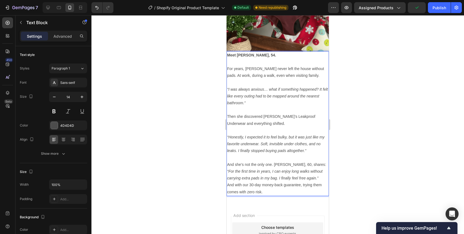
scroll to position [992, 0]
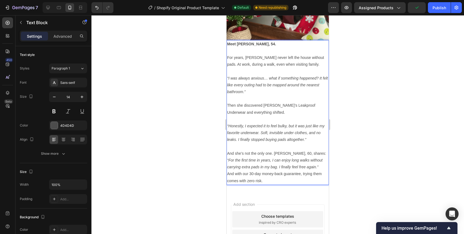
click at [311, 154] on p "And she’s not the only one. [PERSON_NAME], 60, shares:" at bounding box center [277, 153] width 101 height 7
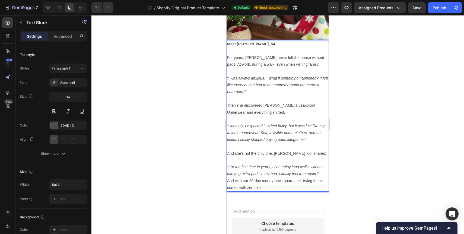
click at [287, 152] on p "And she’s not the only one. [PERSON_NAME], 60, shares:" at bounding box center [277, 153] width 101 height 7
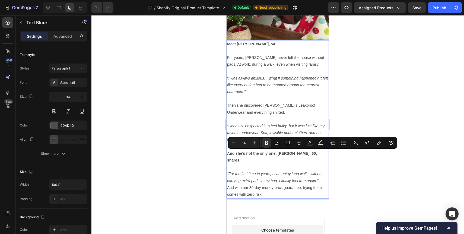
click at [287, 152] on strong "And she’s not the only one. [PERSON_NAME], 60, shares:" at bounding box center [272, 156] width 90 height 11
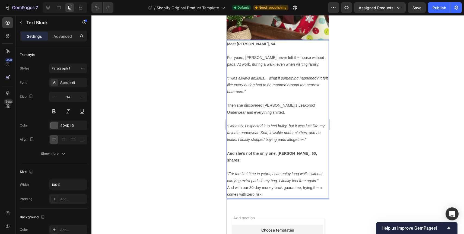
click at [321, 174] on p "“For the first time in years, I can enjoy long walks without carrying extra pad…" at bounding box center [277, 177] width 101 height 14
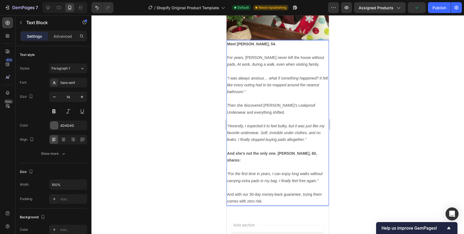
click at [303, 194] on p "And with our 30-day money-back guarantee, trying them comes with zero risk." at bounding box center [277, 198] width 101 height 14
click at [248, 194] on p "And with our 30-day money-back guarantee, trying them comes with zero risk." at bounding box center [277, 198] width 101 height 14
drag, startPoint x: 249, startPoint y: 188, endPoint x: 301, endPoint y: 188, distance: 52.1
click at [301, 191] on p "And with our 30-day money-back guarantee, trying them comes with zero risk." at bounding box center [277, 198] width 101 height 14
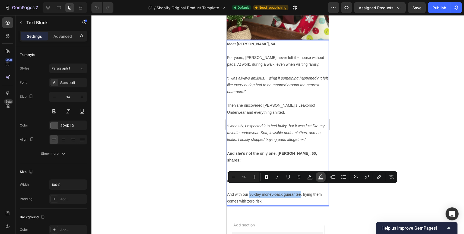
click at [322, 175] on icon "Editor contextual toolbar" at bounding box center [320, 176] width 5 height 5
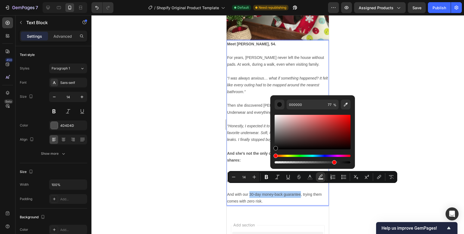
click at [338, 87] on div at bounding box center [277, 124] width 372 height 219
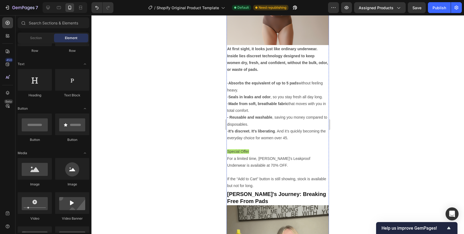
scroll to position [711, 0]
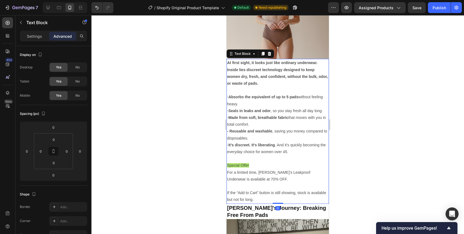
click at [239, 165] on span "Special Offer" at bounding box center [238, 165] width 22 height 4
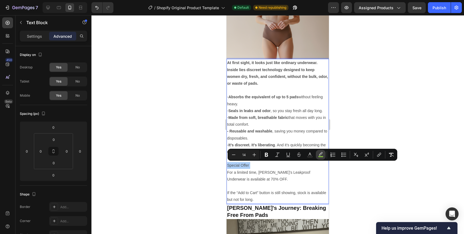
click at [320, 155] on icon "Editor contextual toolbar" at bounding box center [320, 154] width 5 height 5
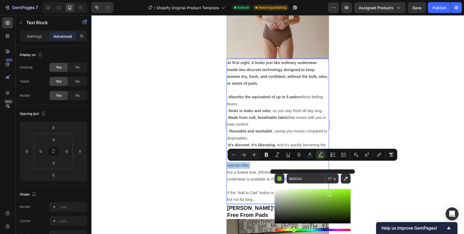
click at [299, 179] on input "96DD40" at bounding box center [305, 179] width 39 height 10
click at [353, 138] on div at bounding box center [277, 124] width 372 height 219
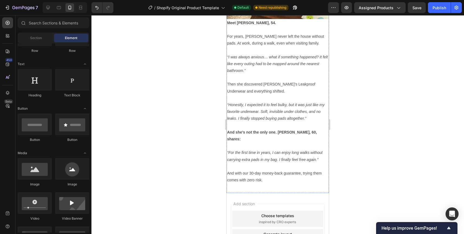
scroll to position [1013, 0]
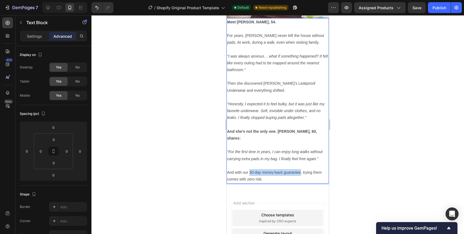
drag, startPoint x: 249, startPoint y: 165, endPoint x: 300, endPoint y: 166, distance: 51.3
drag, startPoint x: 296, startPoint y: 165, endPoint x: 291, endPoint y: 166, distance: 4.6
click at [291, 169] on p "And with our 30-day money-back guarantee, trying them comes with zero risk." at bounding box center [277, 176] width 101 height 14
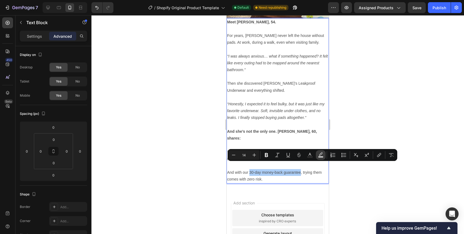
click at [321, 155] on icon "Editor contextual toolbar" at bounding box center [320, 154] width 5 height 5
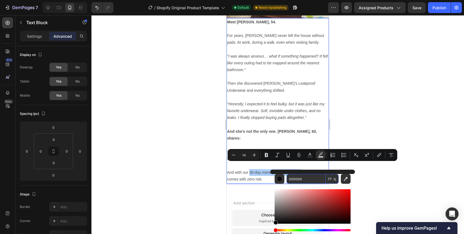
click at [307, 179] on input "000000" at bounding box center [305, 179] width 39 height 10
paste input "96DD4"
type input "96DD40"
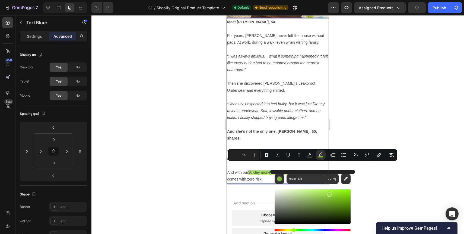
click at [364, 170] on div at bounding box center [277, 124] width 372 height 219
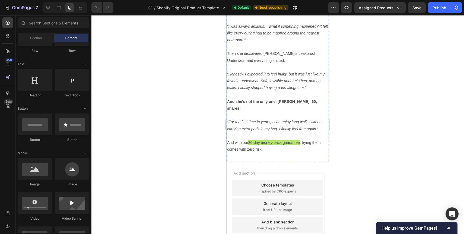
scroll to position [1044, 0]
click at [369, 5] on button "Assigned Products" at bounding box center [380, 7] width 52 height 11
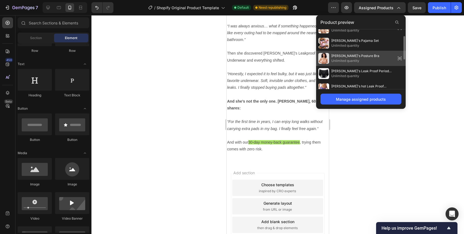
scroll to position [0, 0]
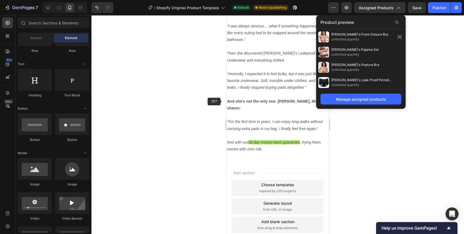
click at [219, 103] on div at bounding box center [277, 124] width 372 height 219
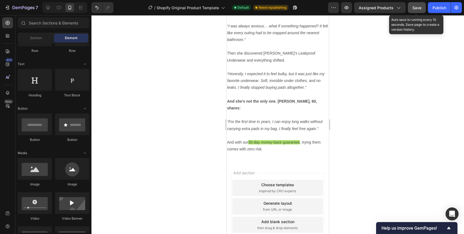
click at [417, 5] on span "Save" at bounding box center [416, 7] width 9 height 5
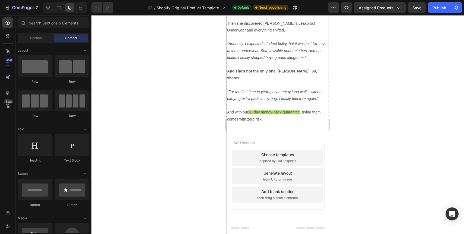
scroll to position [1066, 0]
click at [394, 8] on div "Assigned Products" at bounding box center [379, 8] width 42 height 6
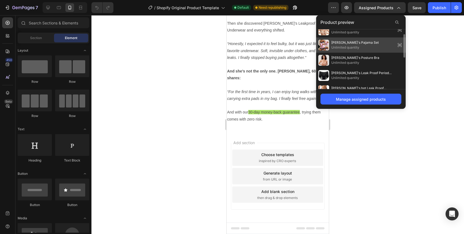
scroll to position [0, 0]
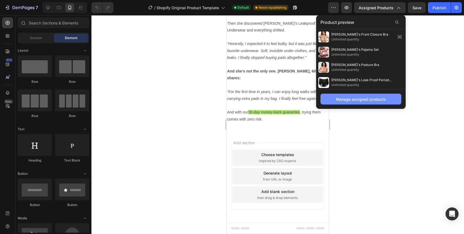
click at [374, 99] on div "Manage assigned products" at bounding box center [361, 99] width 50 height 6
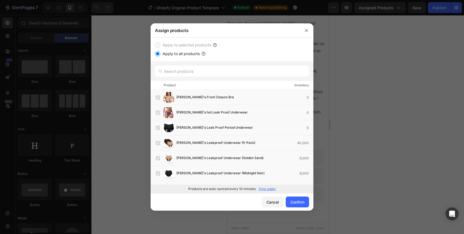
click at [158, 54] on input "Apply to all products" at bounding box center [157, 53] width 5 height 5
click at [177, 75] on input "text" at bounding box center [232, 71] width 154 height 11
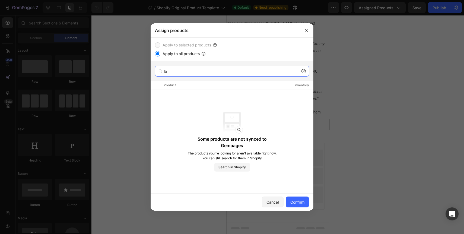
type input "l"
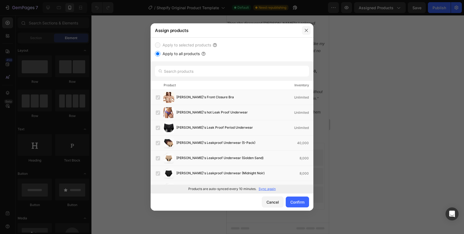
click at [306, 34] on button "button" at bounding box center [306, 30] width 9 height 9
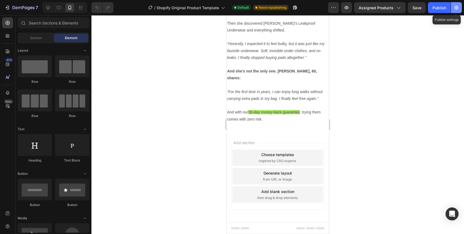
click at [456, 9] on icon "button" at bounding box center [455, 7] width 5 height 5
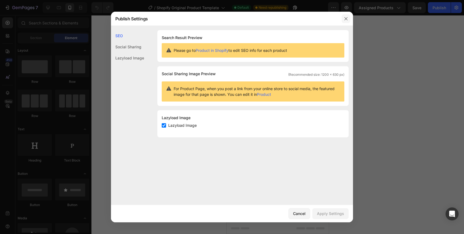
click at [342, 18] on button "button" at bounding box center [345, 18] width 9 height 9
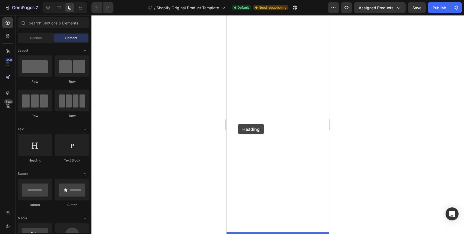
drag, startPoint x: 267, startPoint y: 162, endPoint x: 238, endPoint y: 124, distance: 48.3
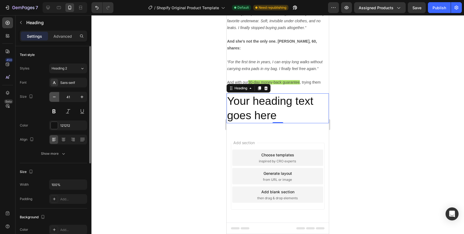
click at [53, 98] on icon "button" at bounding box center [54, 96] width 5 height 5
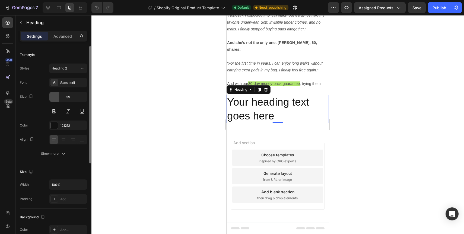
click at [53, 98] on icon "button" at bounding box center [54, 96] width 5 height 5
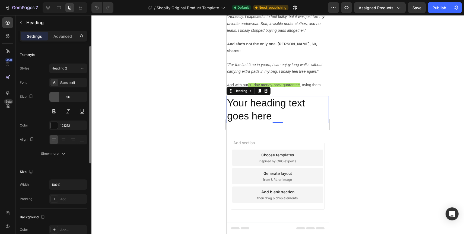
click at [53, 98] on icon "button" at bounding box center [54, 96] width 5 height 5
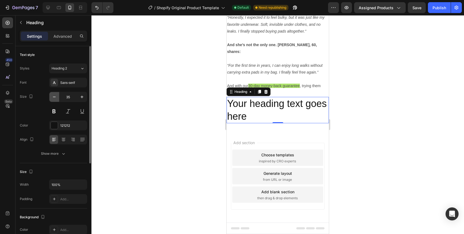
click at [53, 98] on icon "button" at bounding box center [54, 96] width 5 height 5
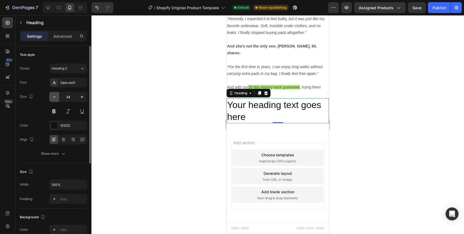
click at [53, 98] on icon "button" at bounding box center [54, 96] width 5 height 5
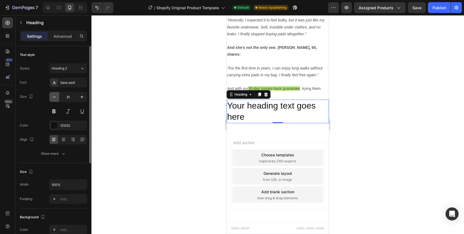
click at [53, 98] on icon "button" at bounding box center [54, 96] width 5 height 5
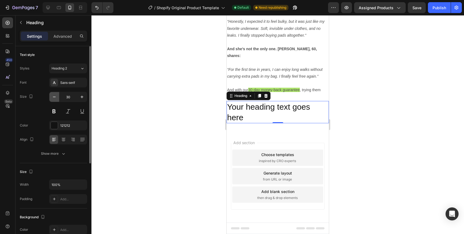
click at [53, 98] on icon "button" at bounding box center [54, 96] width 5 height 5
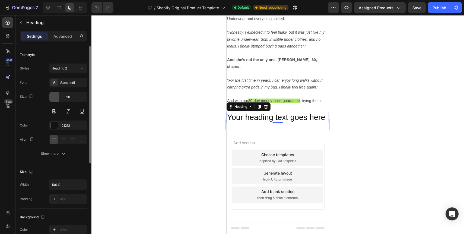
click at [53, 98] on icon "button" at bounding box center [54, 96] width 5 height 5
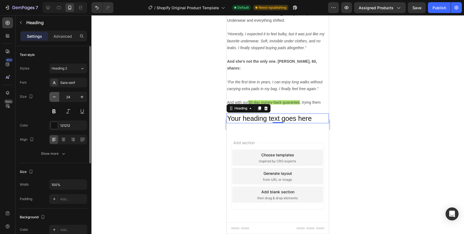
click at [53, 98] on icon "button" at bounding box center [54, 96] width 5 height 5
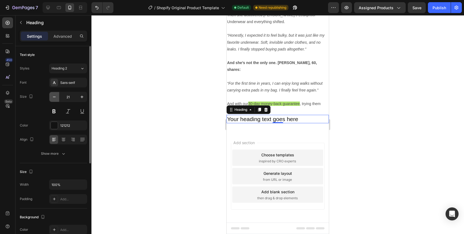
type input "20"
click at [55, 113] on button at bounding box center [54, 111] width 10 height 10
click at [238, 123] on h2 "Your heading text goes here" at bounding box center [277, 119] width 102 height 8
click at [238, 123] on p "Your heading text goes here" at bounding box center [277, 119] width 101 height 7
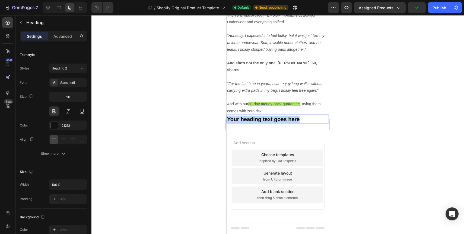
click at [238, 123] on p "Your heading text goes here" at bounding box center [277, 119] width 101 height 7
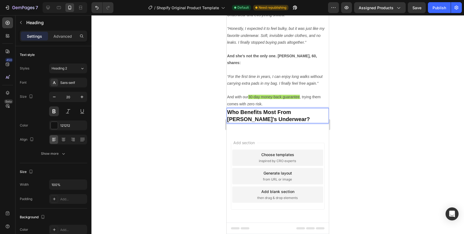
click at [206, 132] on div at bounding box center [277, 124] width 372 height 219
